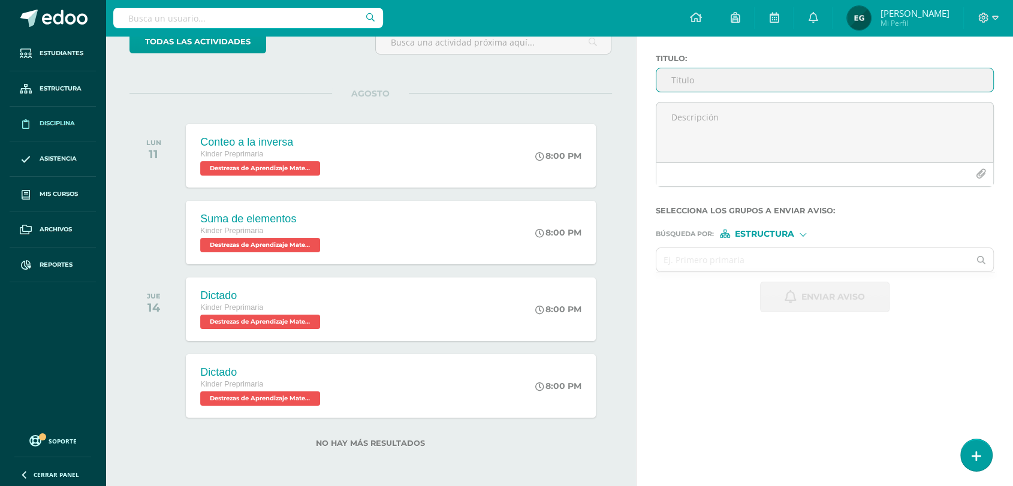
scroll to position [85, 0]
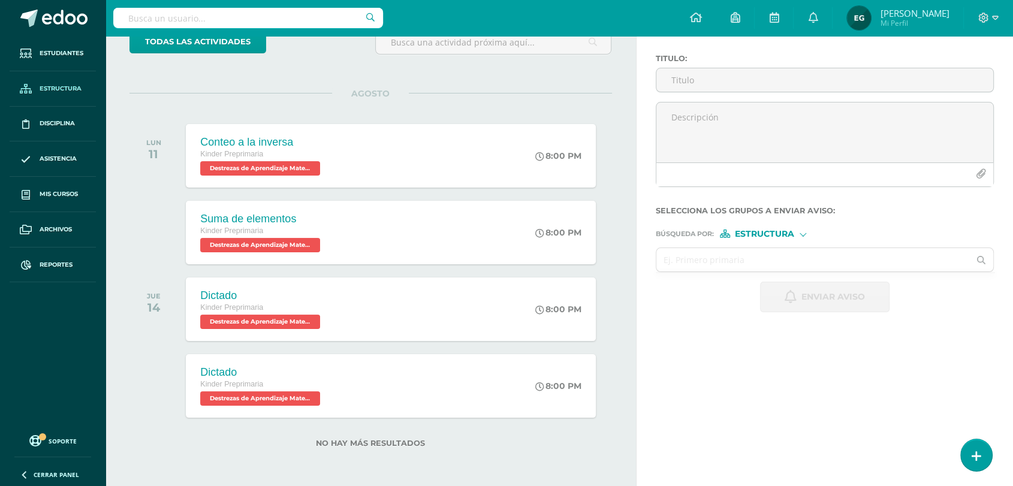
click at [51, 91] on span "Estructura" at bounding box center [61, 89] width 42 height 10
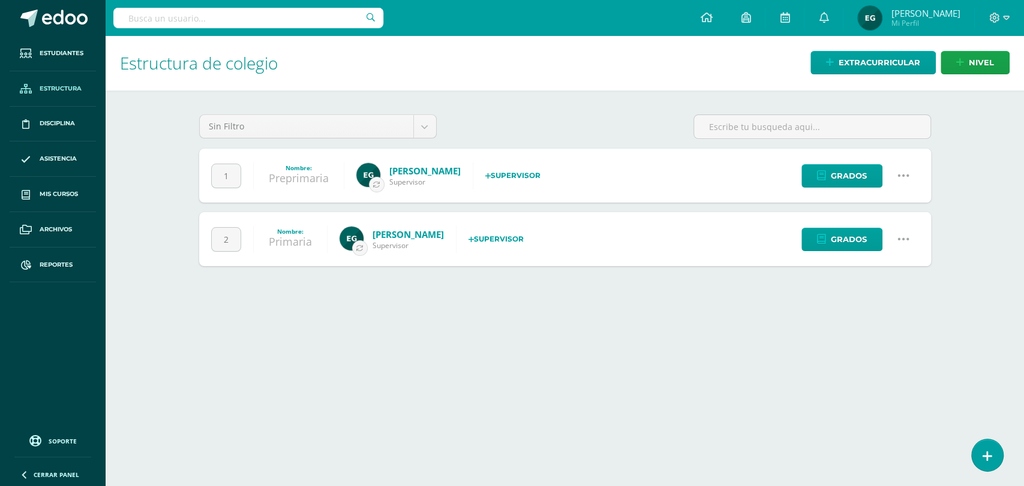
click at [904, 173] on icon at bounding box center [903, 175] width 13 height 13
click at [878, 237] on link "Configuración" at bounding box center [880, 236] width 106 height 19
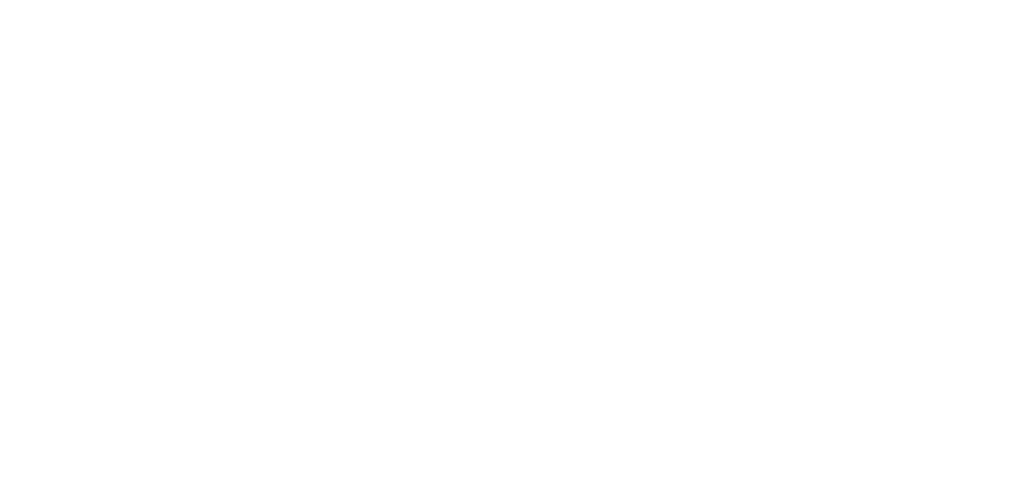
select select
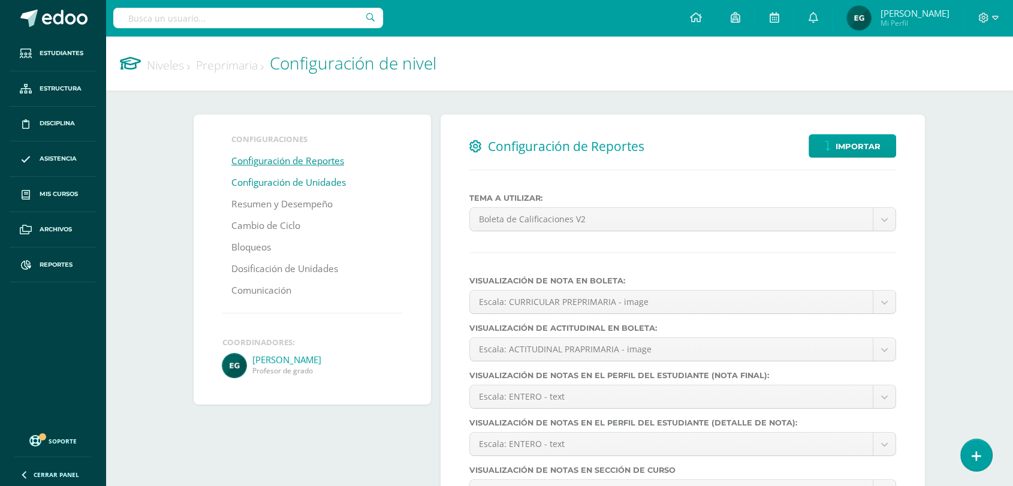
click at [319, 181] on link "Configuración de Unidades" at bounding box center [288, 183] width 115 height 22
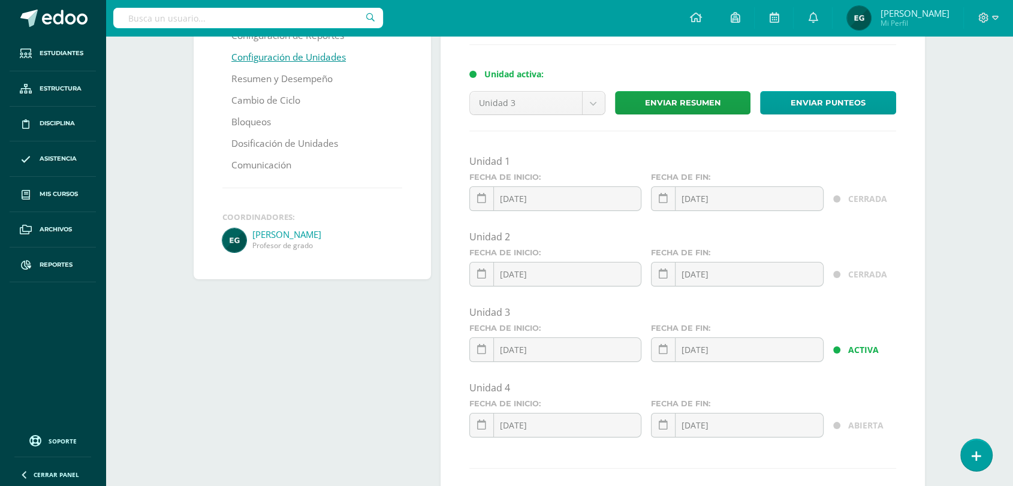
scroll to position [125, 0]
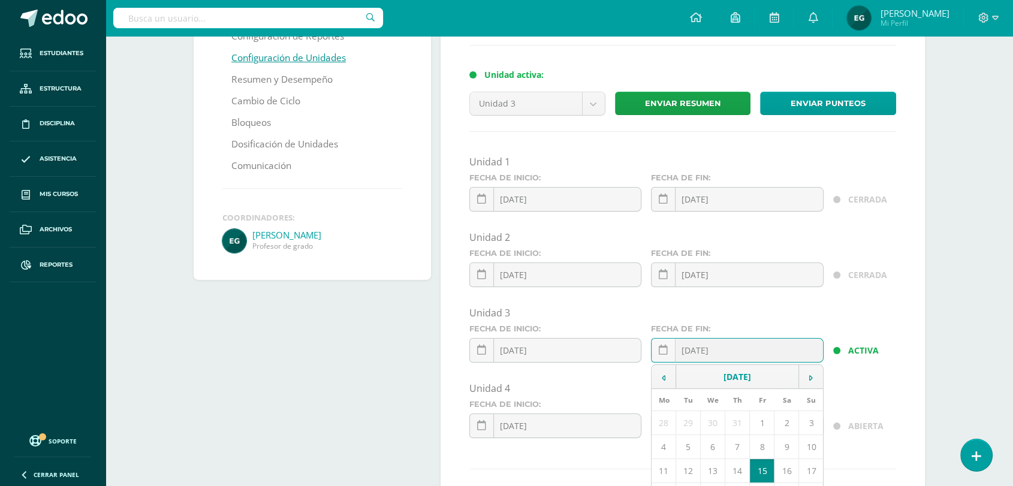
click at [744, 351] on input "2025-08-15" at bounding box center [737, 350] width 171 height 23
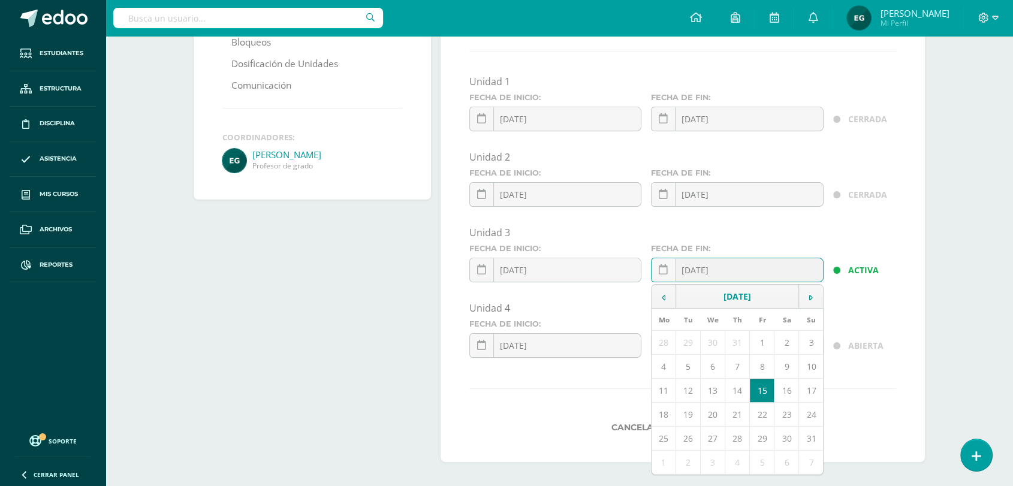
scroll to position [206, 0]
click at [790, 391] on td "16" at bounding box center [787, 391] width 25 height 24
type input "[DATE]"
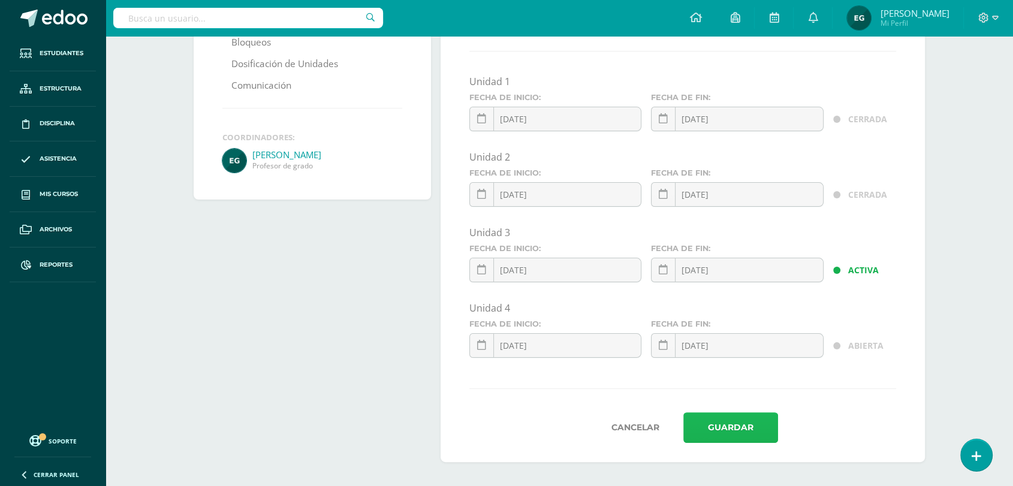
click at [711, 425] on button "Guardar" at bounding box center [731, 428] width 95 height 31
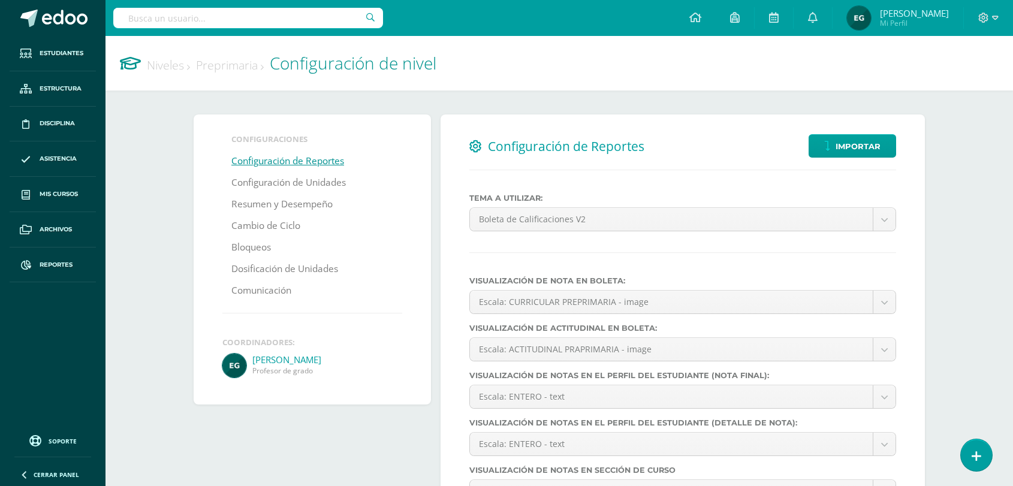
select select
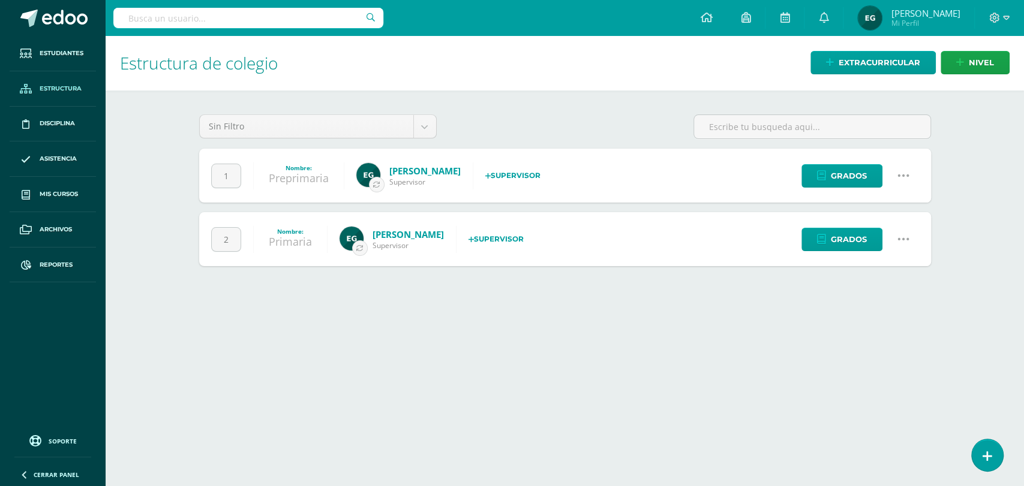
click at [907, 238] on icon at bounding box center [903, 239] width 13 height 13
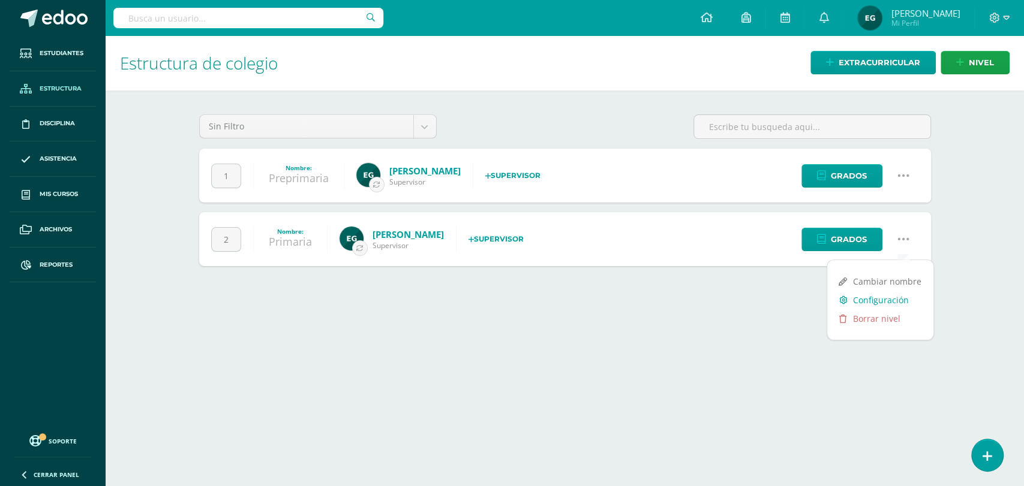
click at [883, 299] on link "Configuración" at bounding box center [880, 300] width 106 height 19
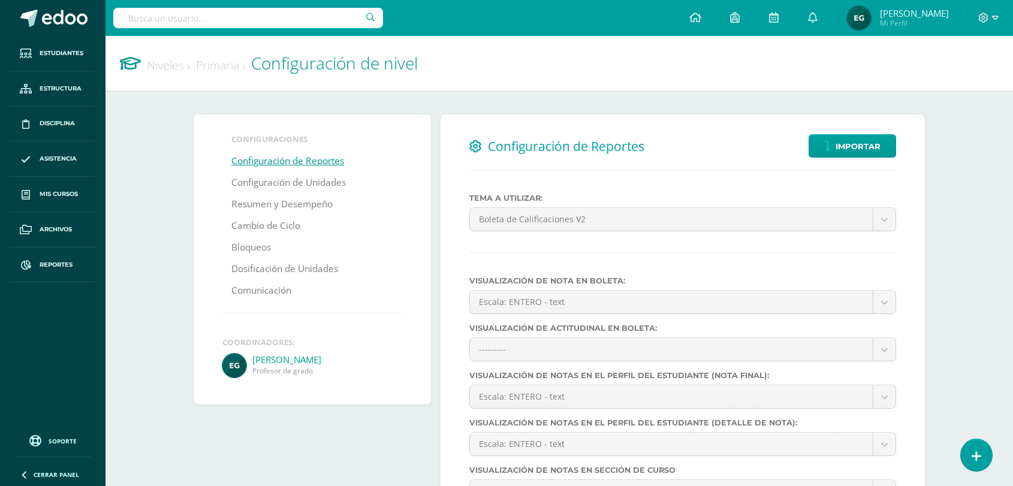
select select
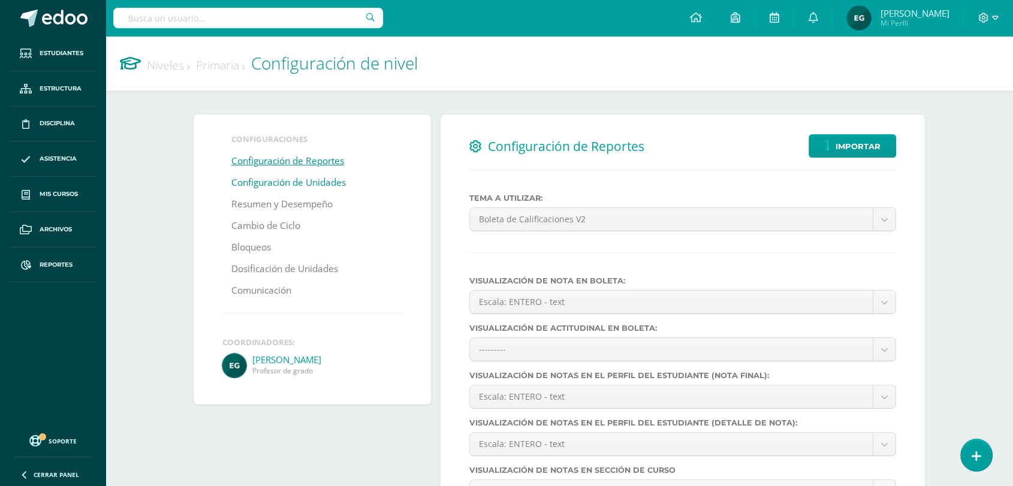
click at [288, 179] on link "Configuración de Unidades" at bounding box center [288, 183] width 115 height 22
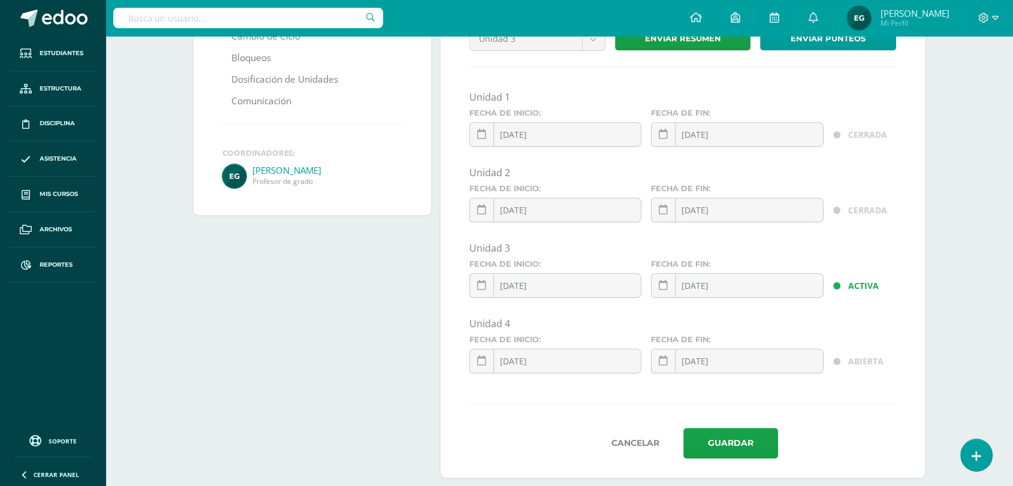
scroll to position [206, 0]
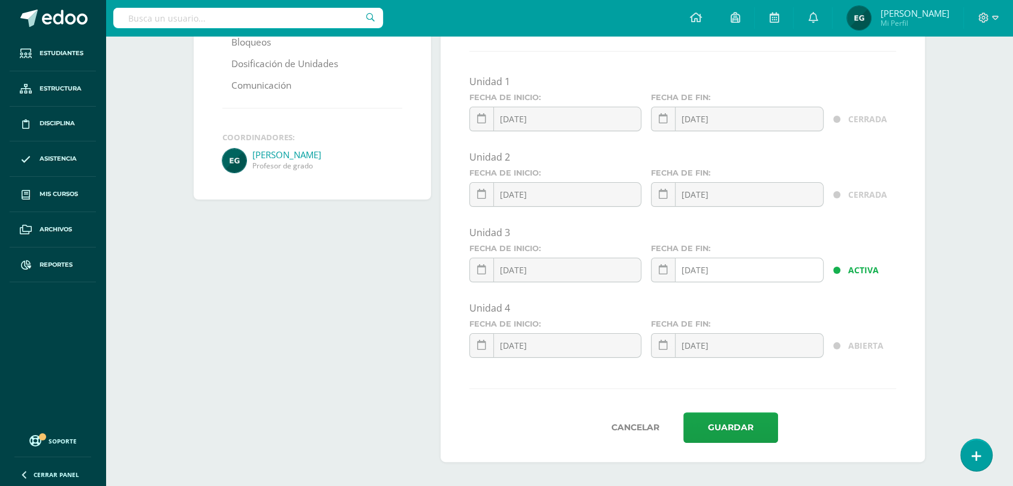
click at [727, 267] on input "2025-08-15" at bounding box center [737, 269] width 171 height 23
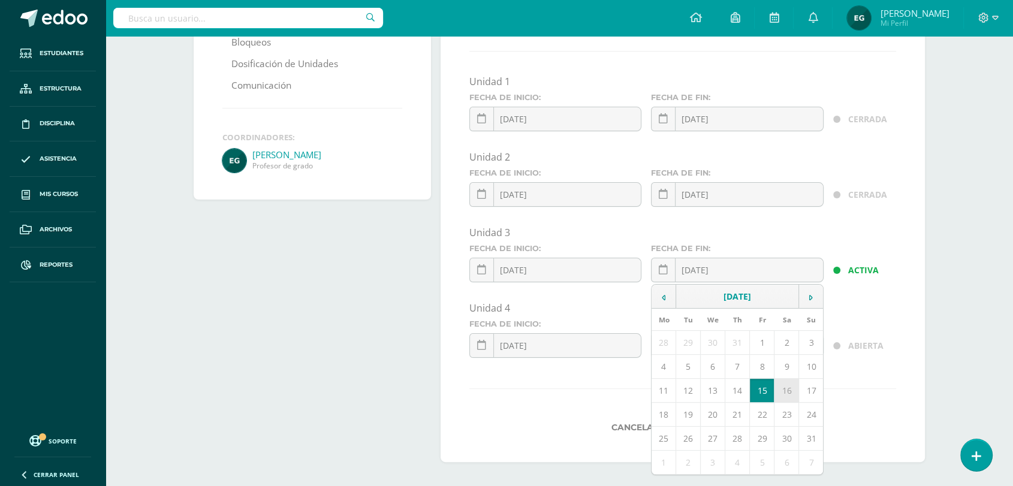
click at [785, 390] on td "16" at bounding box center [787, 391] width 25 height 24
type input "[DATE]"
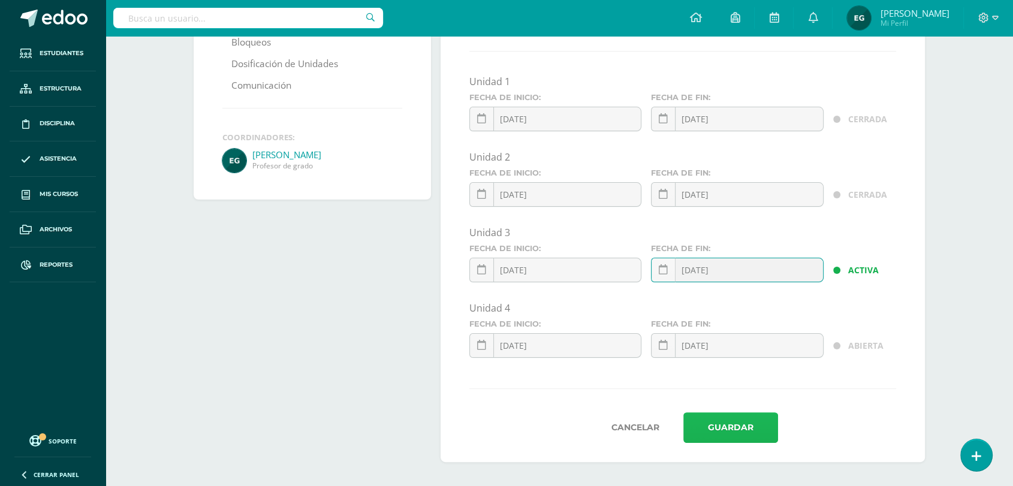
click at [731, 425] on button "Guardar" at bounding box center [731, 428] width 95 height 31
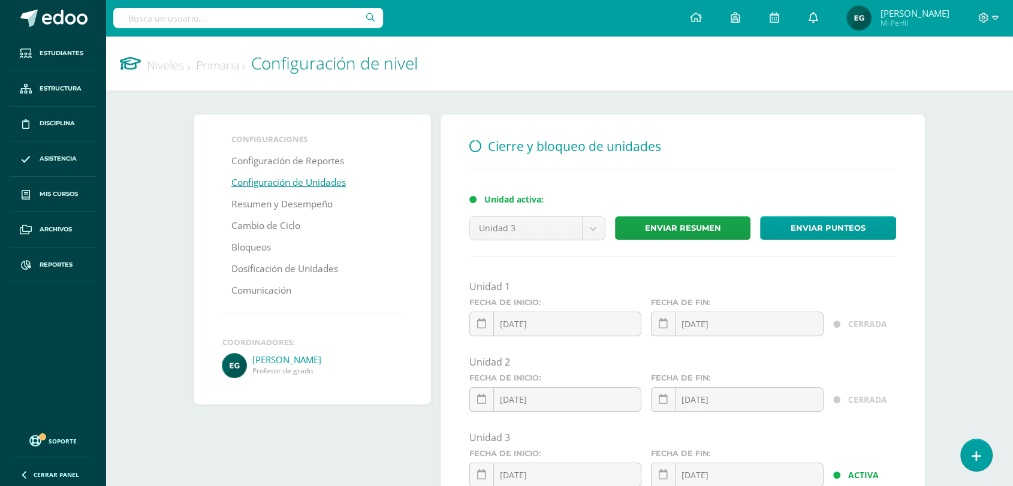
click at [814, 18] on link at bounding box center [813, 18] width 38 height 36
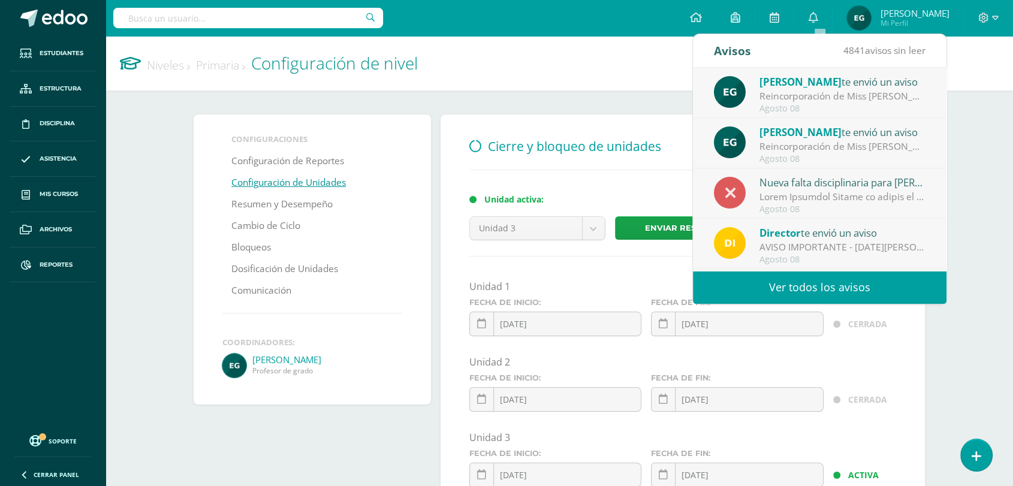
click at [528, 83] on h1 "Niveles Primaria Configuración de nivel" at bounding box center [559, 63] width 879 height 55
